Goal: Task Accomplishment & Management: Use online tool/utility

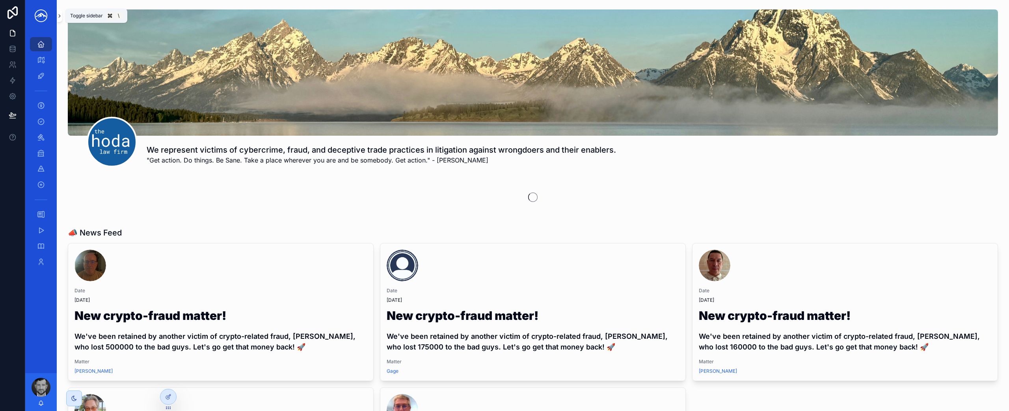
click at [60, 19] on button "scrollable content" at bounding box center [60, 15] width 6 height 13
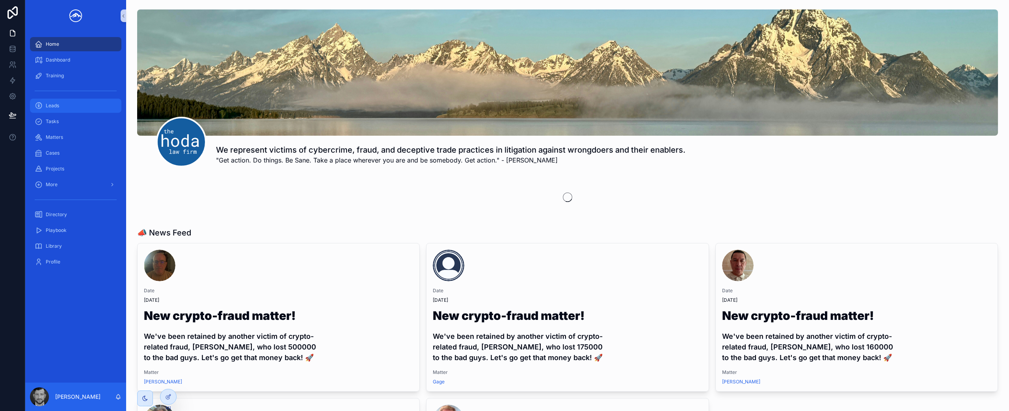
click at [74, 108] on div "Leads" at bounding box center [76, 105] width 82 height 13
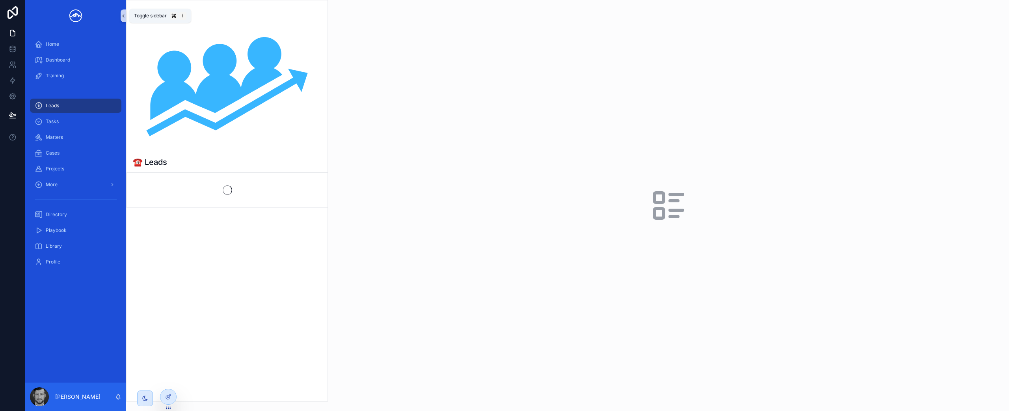
click at [123, 17] on icon "scrollable content" at bounding box center [124, 16] width 6 height 6
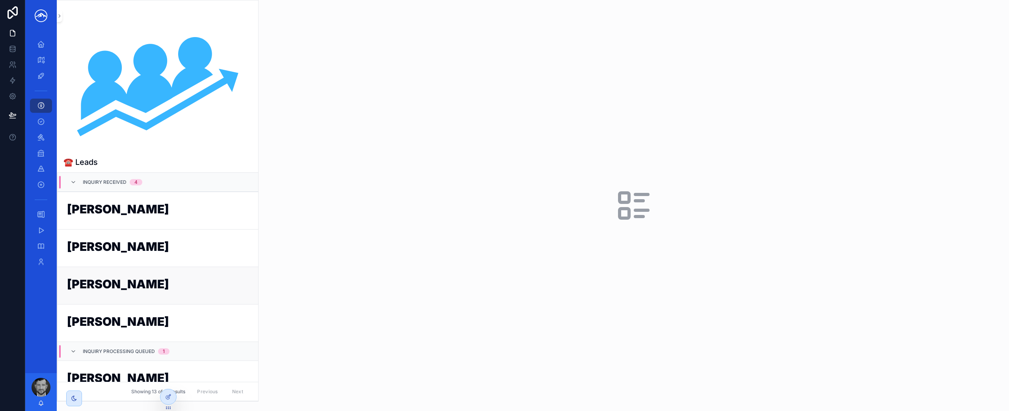
click at [143, 281] on h1 "[PERSON_NAME]" at bounding box center [158, 285] width 182 height 15
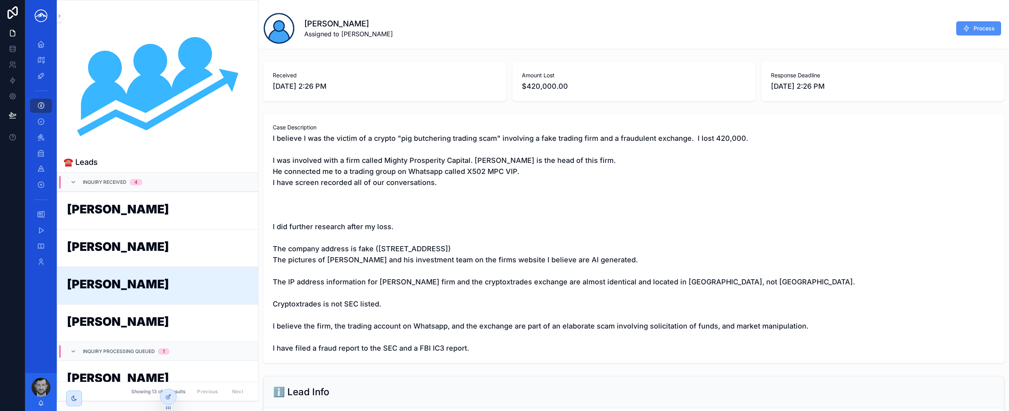
click at [974, 30] on span "Process" at bounding box center [984, 28] width 21 height 8
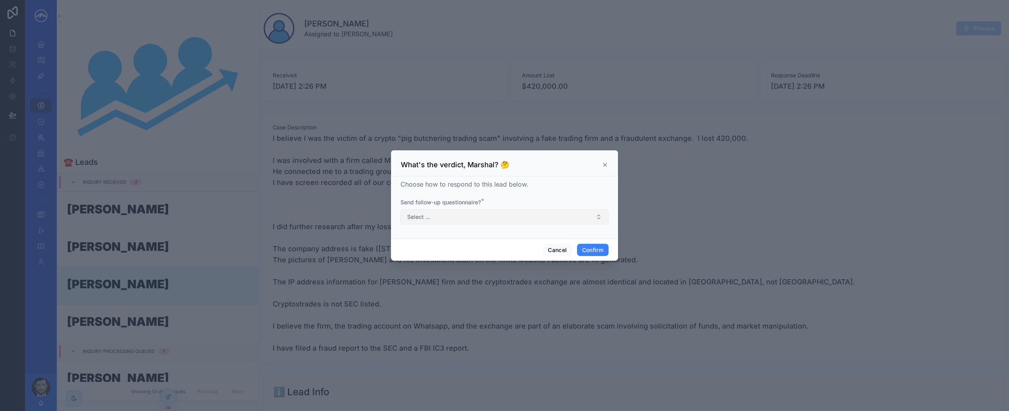
click at [514, 217] on button "Select ..." at bounding box center [504, 216] width 208 height 15
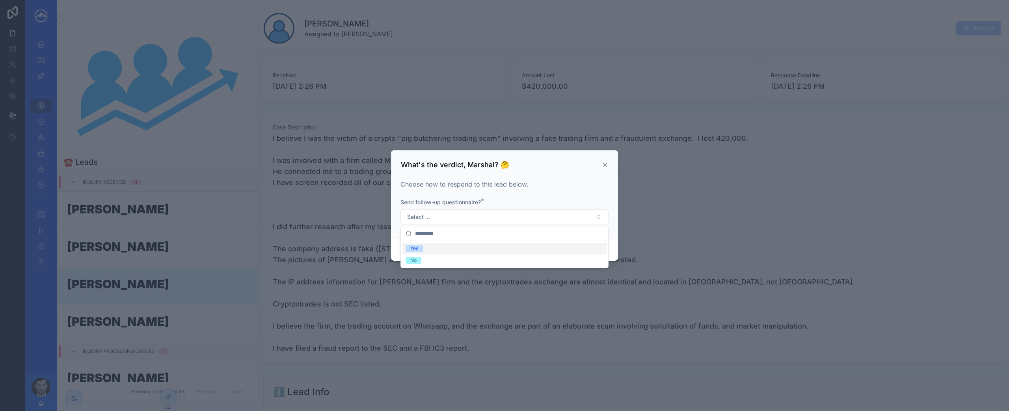
click at [498, 248] on div "Yes" at bounding box center [504, 248] width 204 height 12
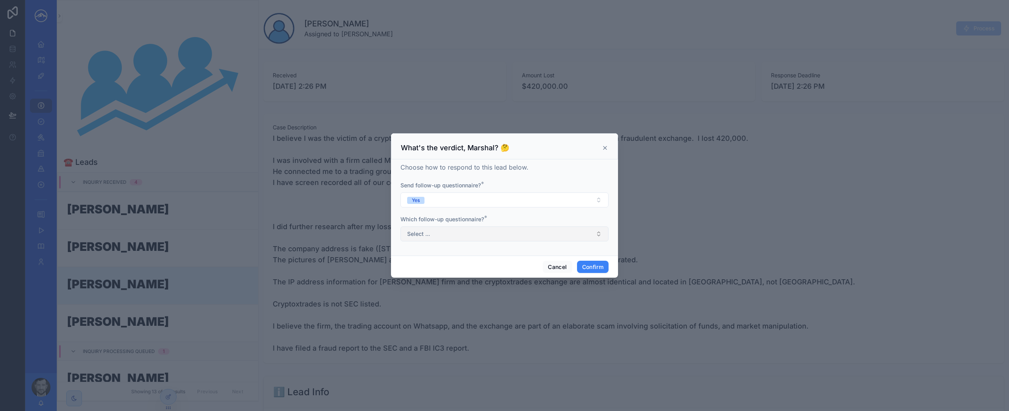
click at [537, 235] on button "Select ..." at bounding box center [504, 233] width 208 height 15
click at [526, 266] on div "Crypto scam" at bounding box center [504, 265] width 204 height 12
click at [605, 145] on icon at bounding box center [605, 148] width 6 height 6
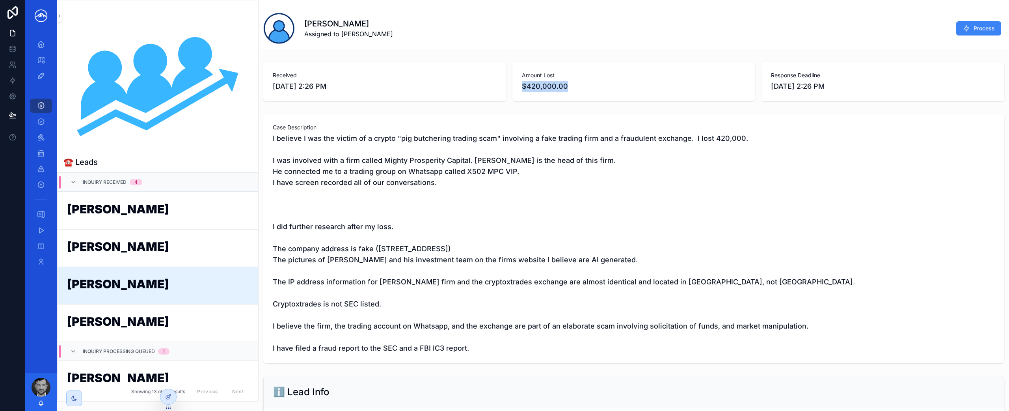
drag, startPoint x: 575, startPoint y: 93, endPoint x: 568, endPoint y: 101, distance: 10.6
click at [520, 87] on div "Amount Lost $420,000.00" at bounding box center [633, 81] width 243 height 39
click at [595, 134] on span "I believe I was the victim of a crypto "pig butchering trading scam" involving …" at bounding box center [634, 243] width 722 height 221
